Goal: Task Accomplishment & Management: Manage account settings

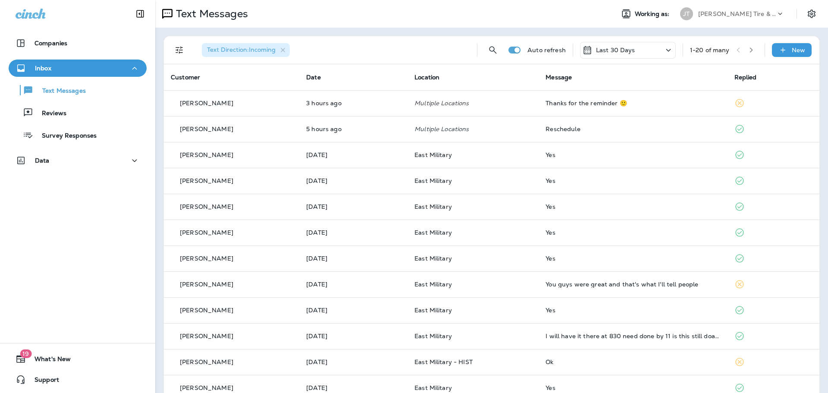
click at [94, 122] on div "Text Messages Reviews Survey Responses" at bounding box center [78, 110] width 138 height 67
click at [87, 120] on button "Reviews" at bounding box center [78, 112] width 138 height 18
